Goal: Use online tool/utility: Use online tool/utility

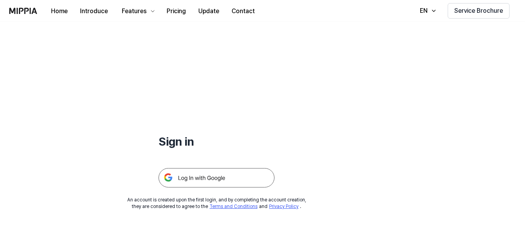
click at [229, 177] on img at bounding box center [217, 177] width 116 height 19
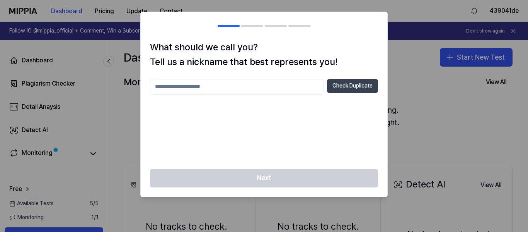
click at [355, 86] on button "Check Duplicate" at bounding box center [352, 86] width 51 height 14
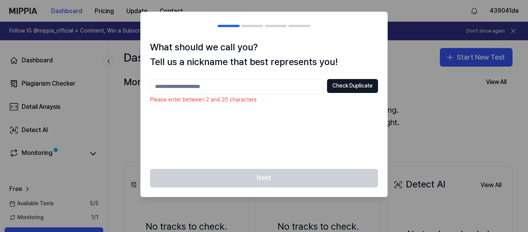
click at [302, 94] on input "text" at bounding box center [237, 86] width 174 height 15
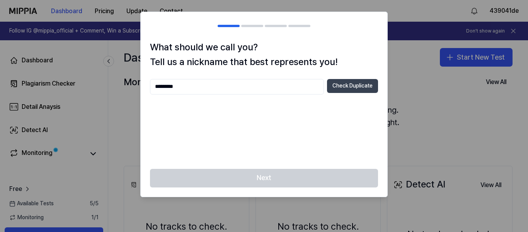
type input "*********"
click at [363, 85] on button "Check Duplicate" at bounding box center [352, 86] width 51 height 14
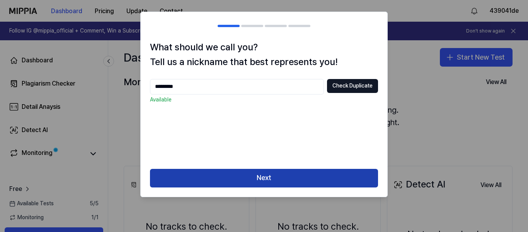
click at [310, 179] on button "Next" at bounding box center [264, 178] width 228 height 19
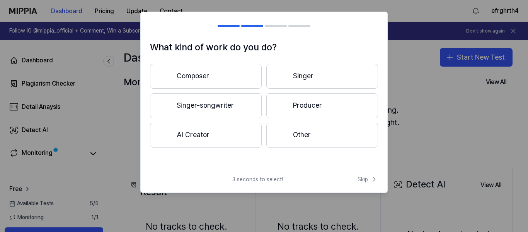
click at [307, 138] on button "Other" at bounding box center [322, 135] width 112 height 25
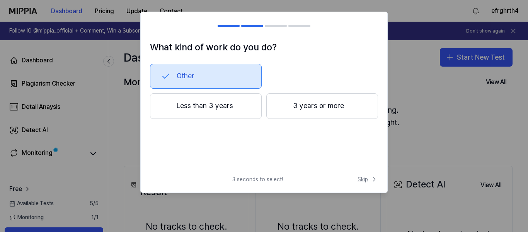
click at [363, 180] on span "Skip" at bounding box center [368, 179] width 20 height 8
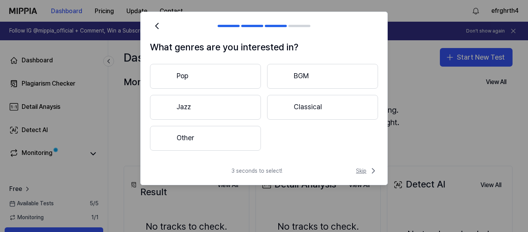
click at [373, 174] on icon at bounding box center [373, 170] width 9 height 9
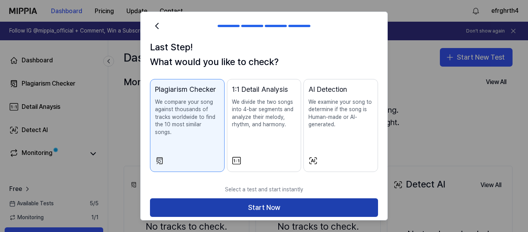
click at [332, 199] on button "Start Now" at bounding box center [264, 207] width 228 height 19
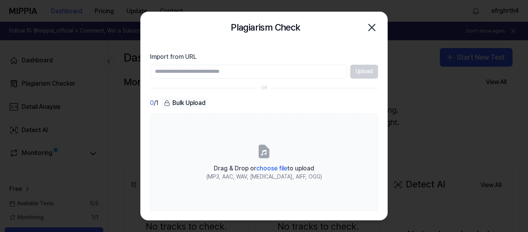
click at [373, 26] on icon "button" at bounding box center [372, 27] width 12 height 12
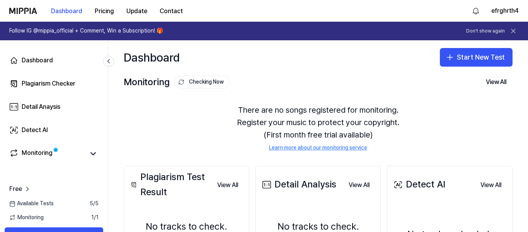
click at [66, 82] on div "Plagiarism Checker" at bounding box center [49, 83] width 54 height 9
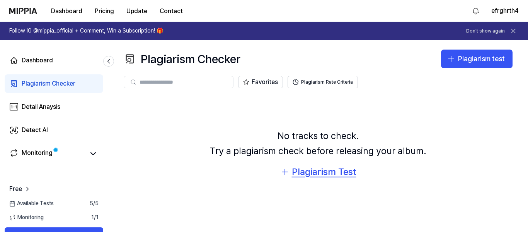
click at [304, 166] on div "Plagiarism Test" at bounding box center [324, 171] width 65 height 15
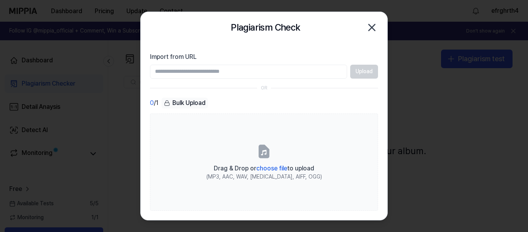
click at [373, 27] on icon "button" at bounding box center [372, 27] width 12 height 12
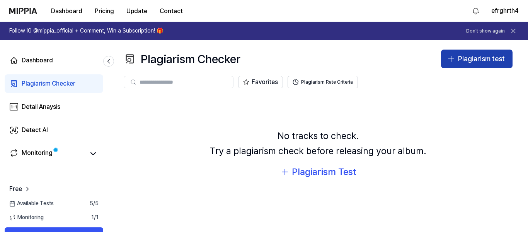
click at [451, 59] on icon "button" at bounding box center [451, 58] width 0 height 5
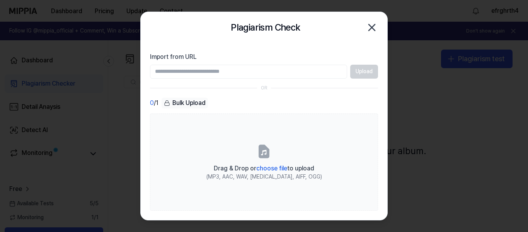
click at [368, 26] on icon "button" at bounding box center [372, 27] width 12 height 12
